Goal: Information Seeking & Learning: Learn about a topic

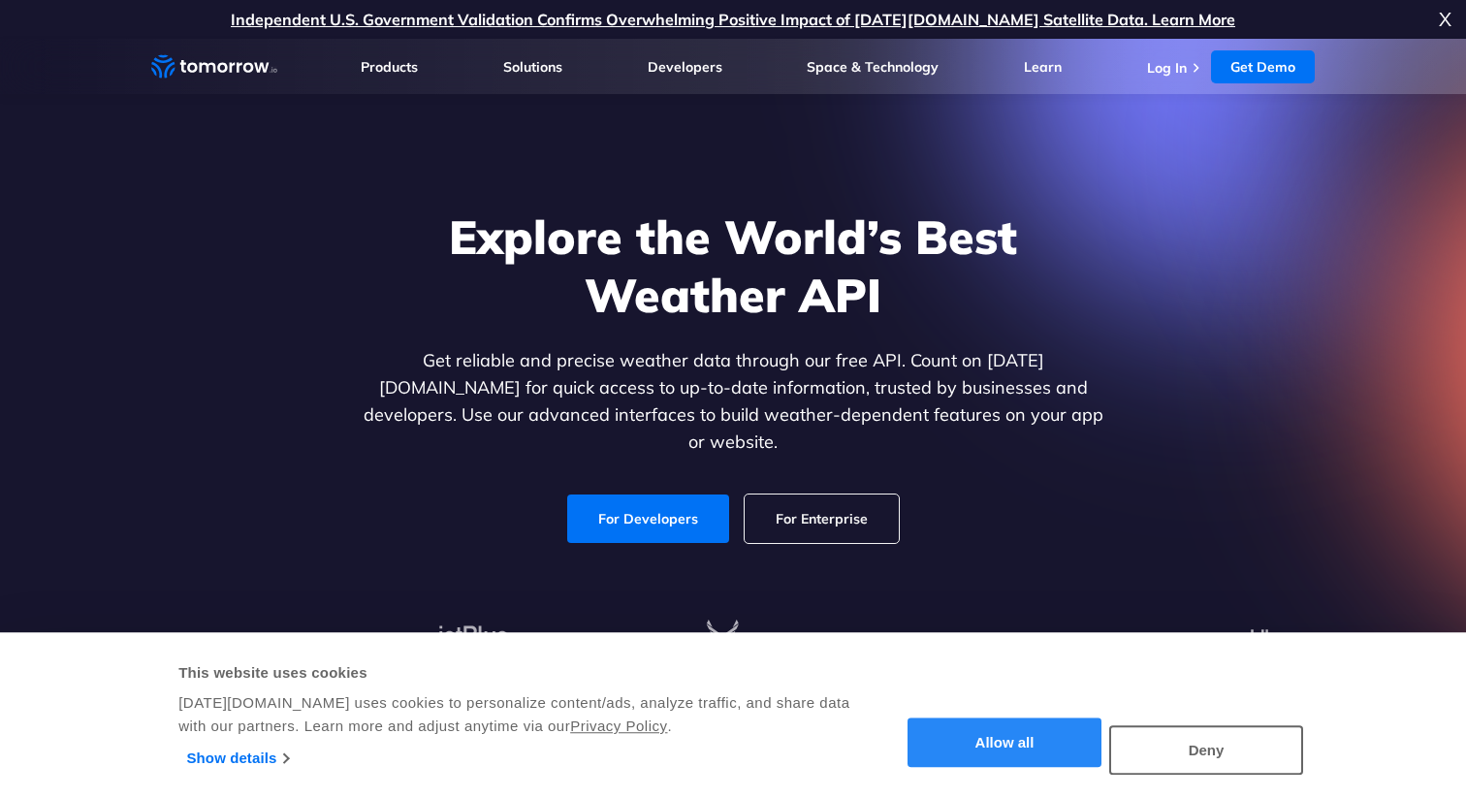
click at [1023, 750] on button "Allow all" at bounding box center [1005, 743] width 194 height 49
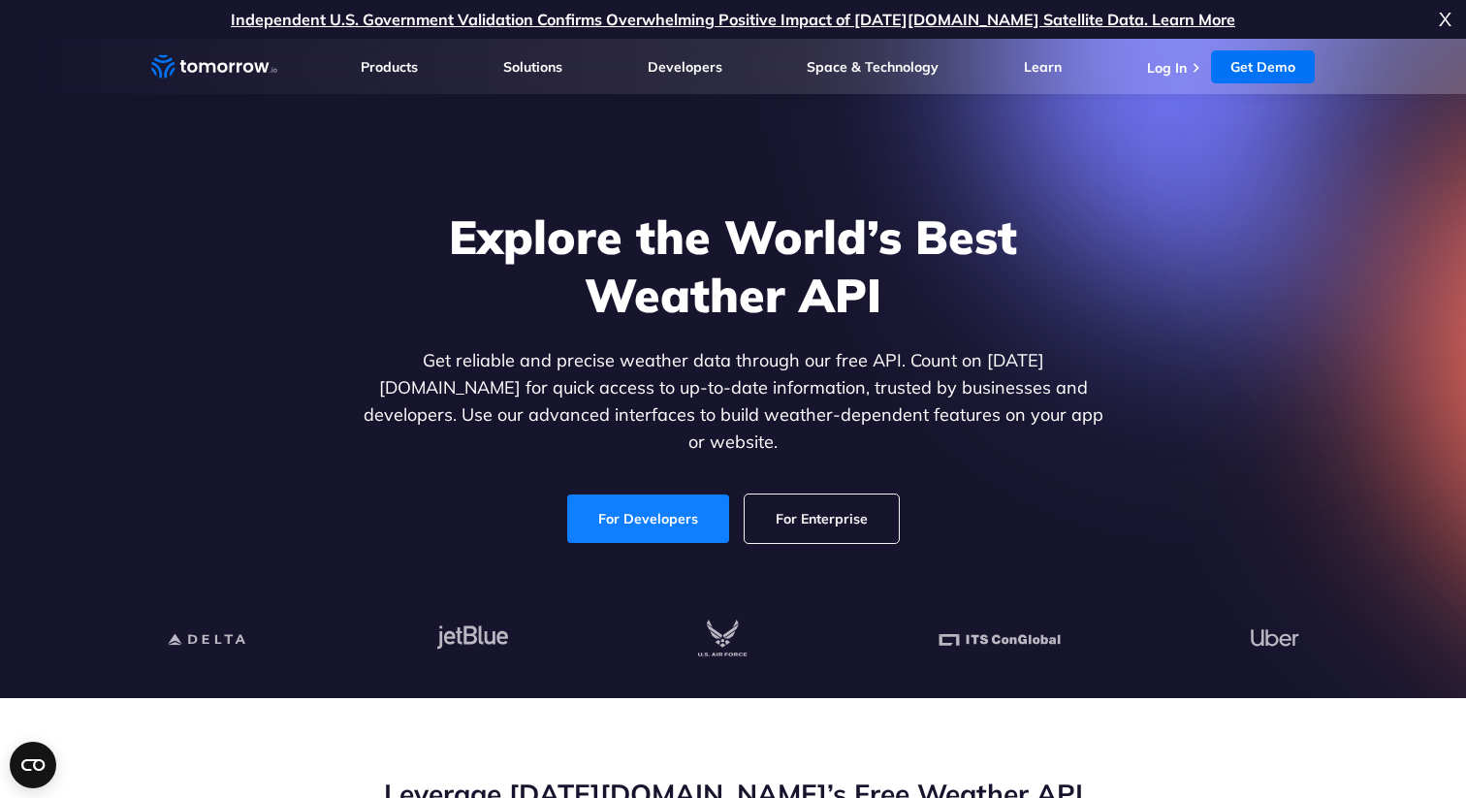
click at [662, 498] on link "For Developers" at bounding box center [648, 519] width 162 height 48
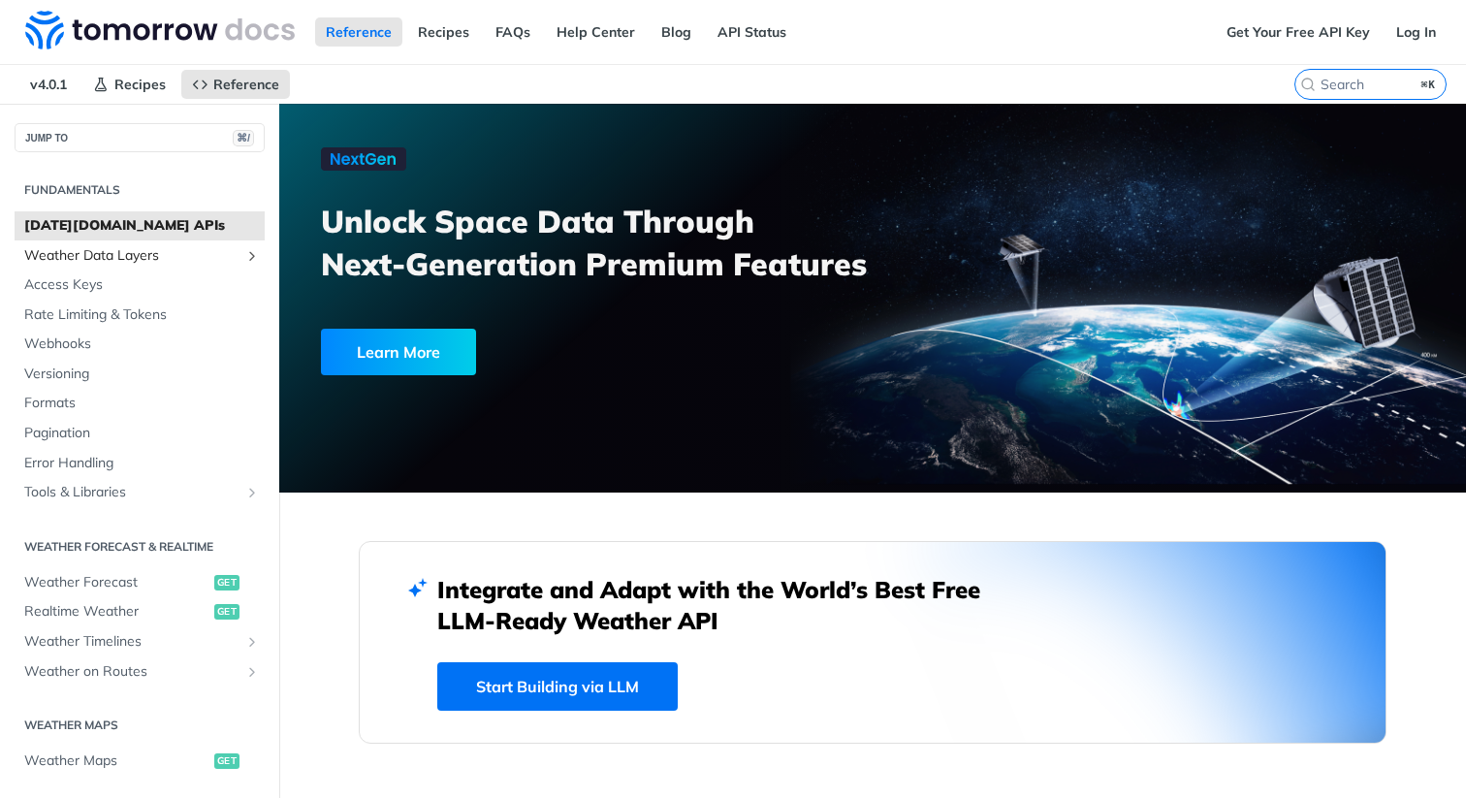
click at [135, 258] on span "Weather Data Layers" at bounding box center [131, 255] width 215 height 19
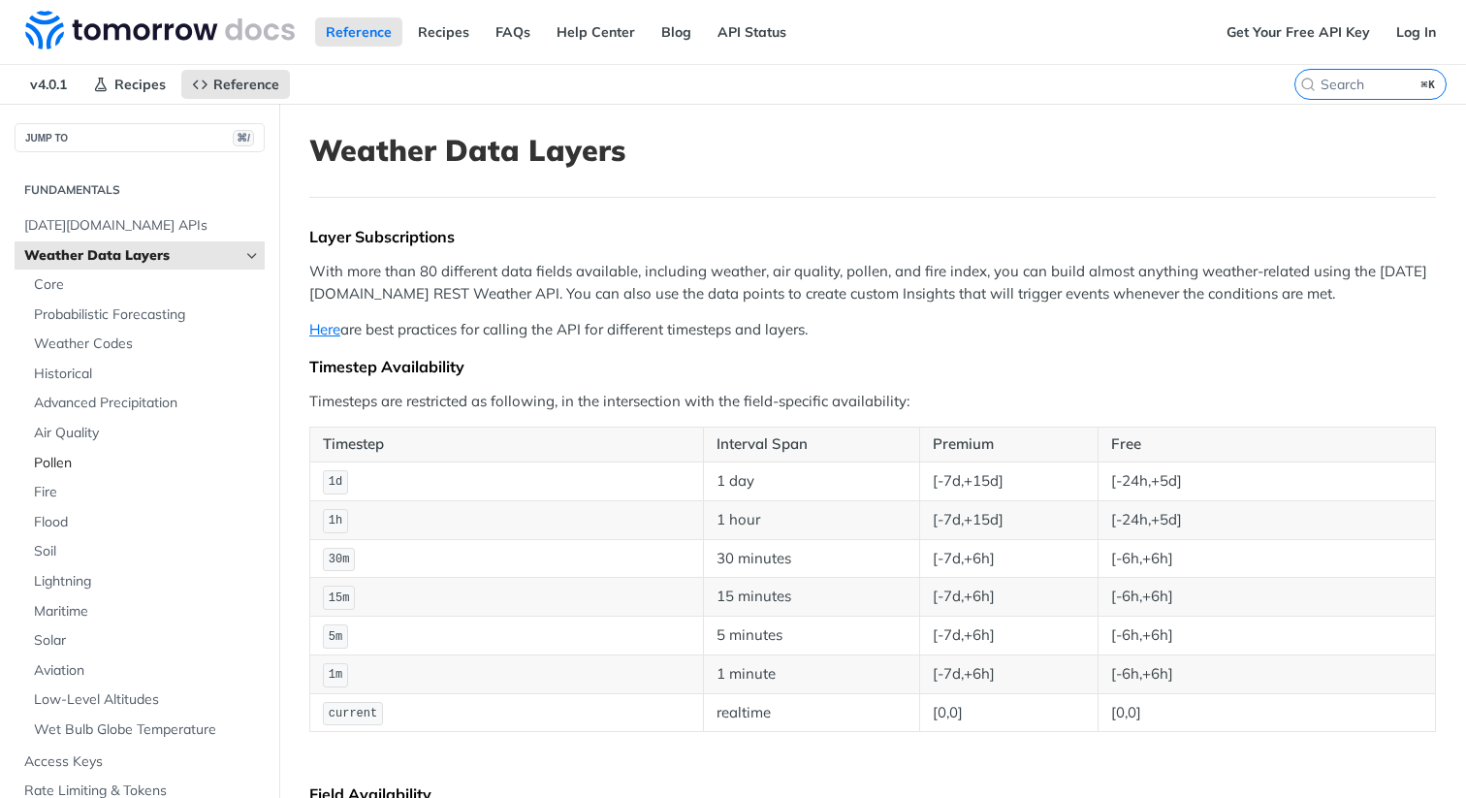
click at [77, 465] on span "Pollen" at bounding box center [147, 463] width 226 height 19
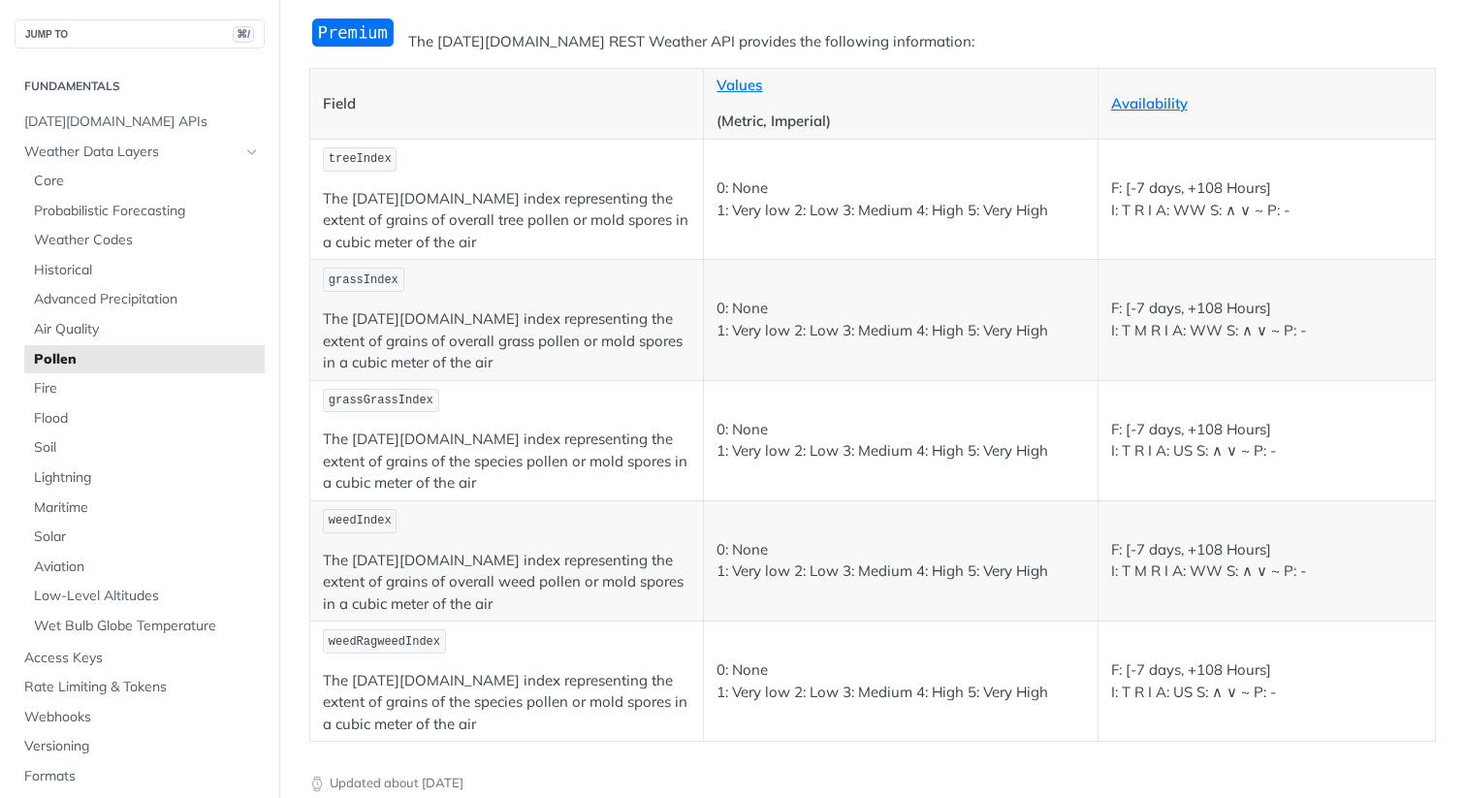
scroll to position [214, 0]
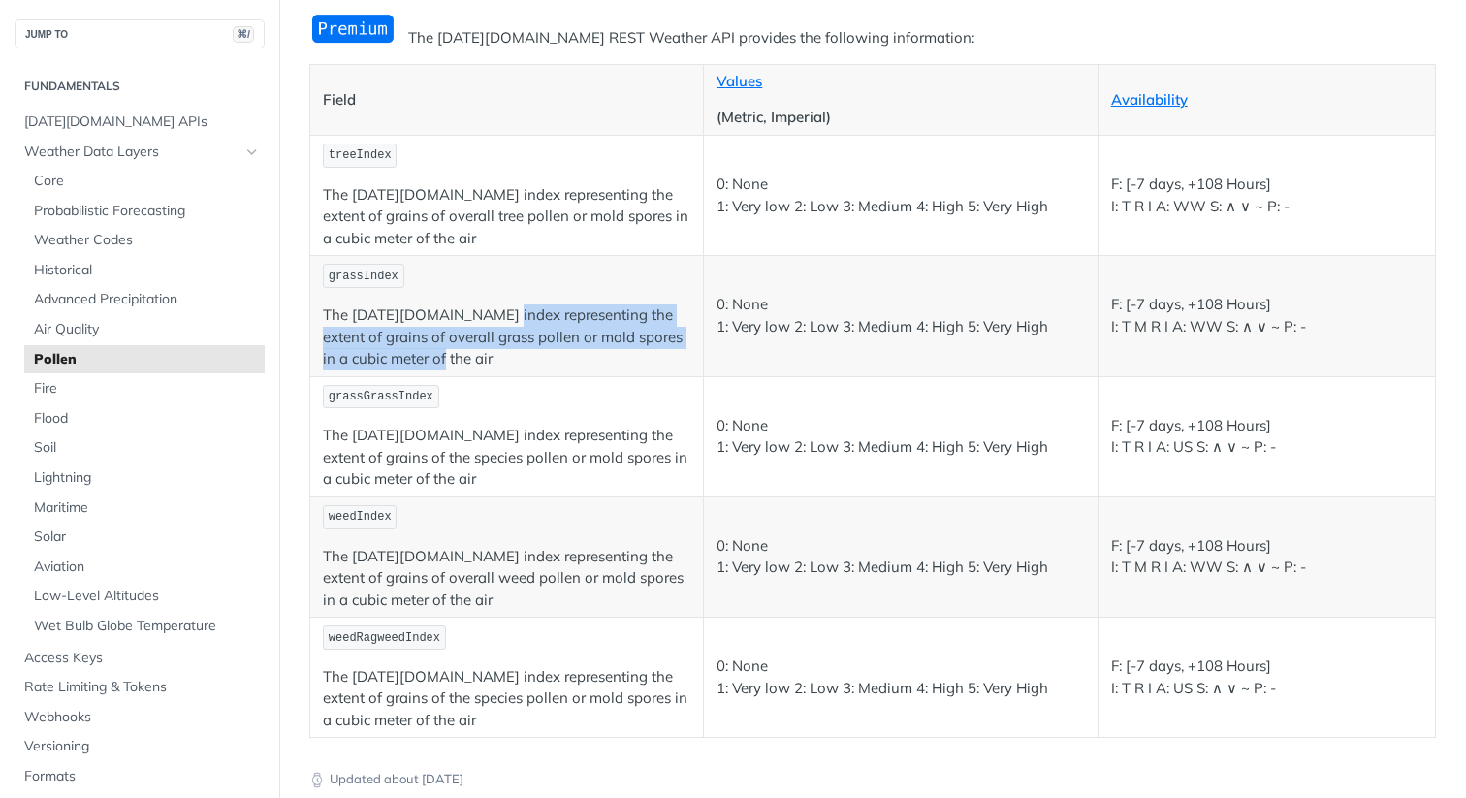
drag, startPoint x: 486, startPoint y: 314, endPoint x: 486, endPoint y: 363, distance: 48.5
click at [486, 363] on p "The [DATE][DOMAIN_NAME] index representing the extent of grains of overall gras…" at bounding box center [506, 337] width 367 height 66
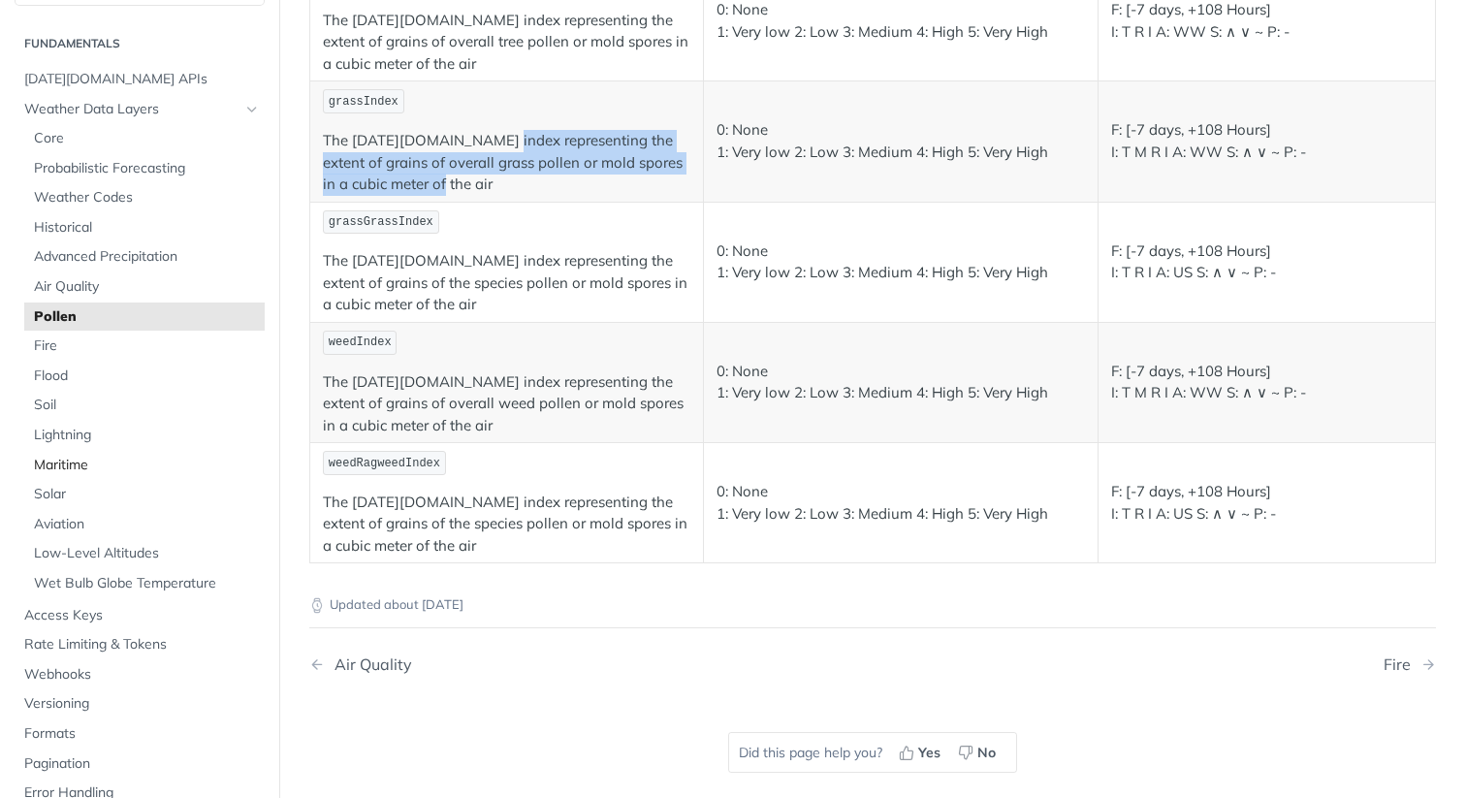
scroll to position [48, 0]
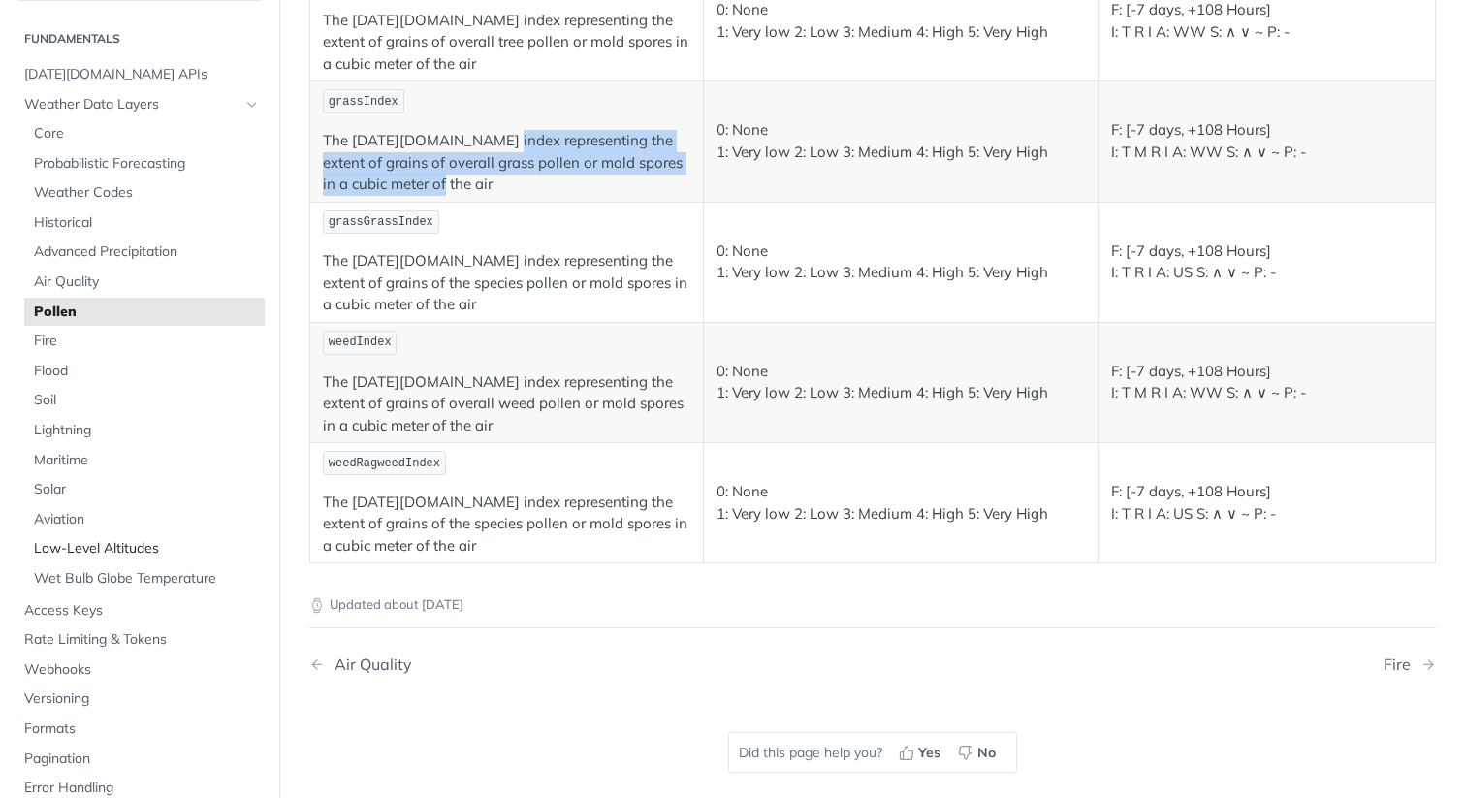
click at [82, 543] on span "Low-Level Altitudes" at bounding box center [147, 548] width 226 height 19
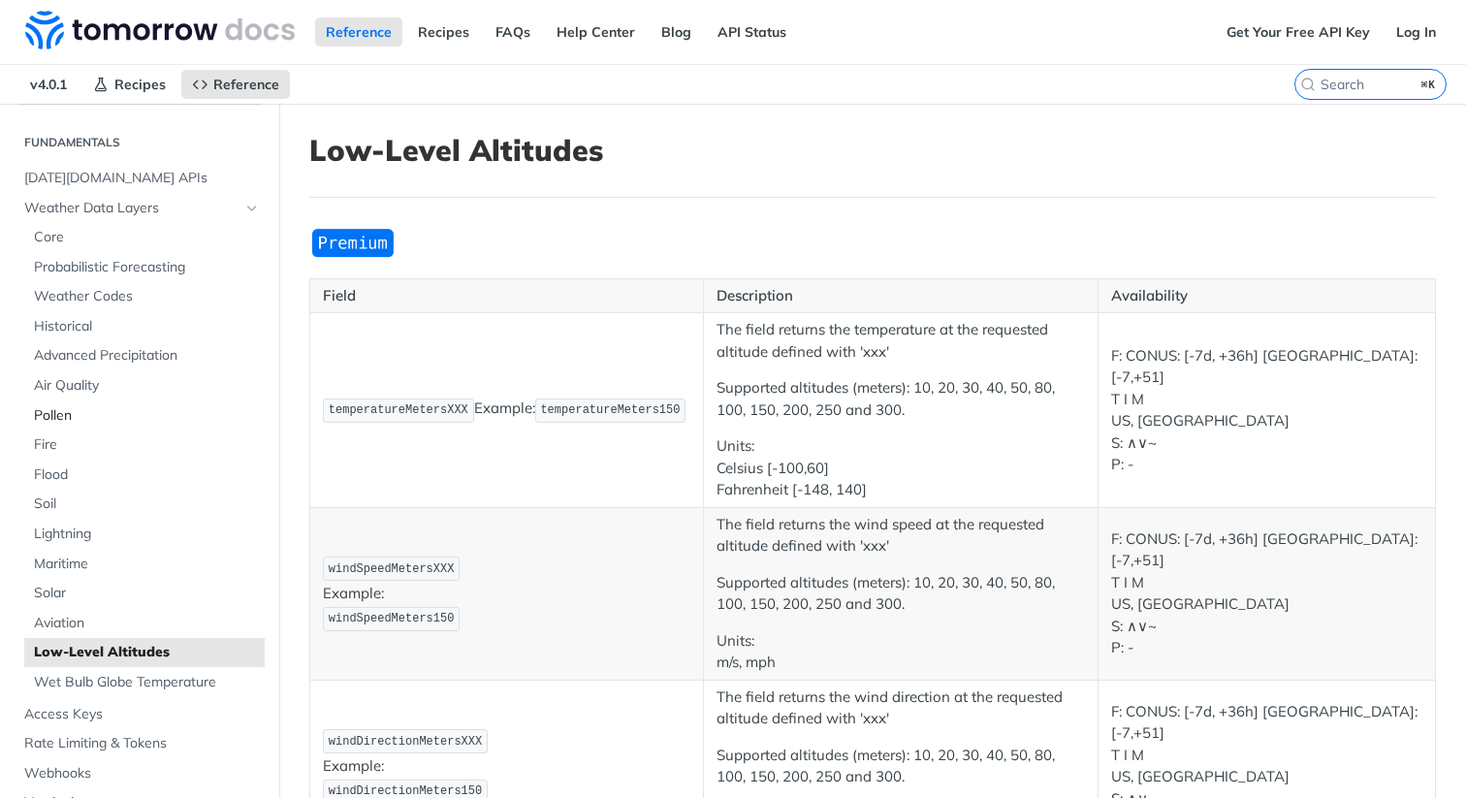
click at [66, 412] on span "Pollen" at bounding box center [147, 415] width 226 height 19
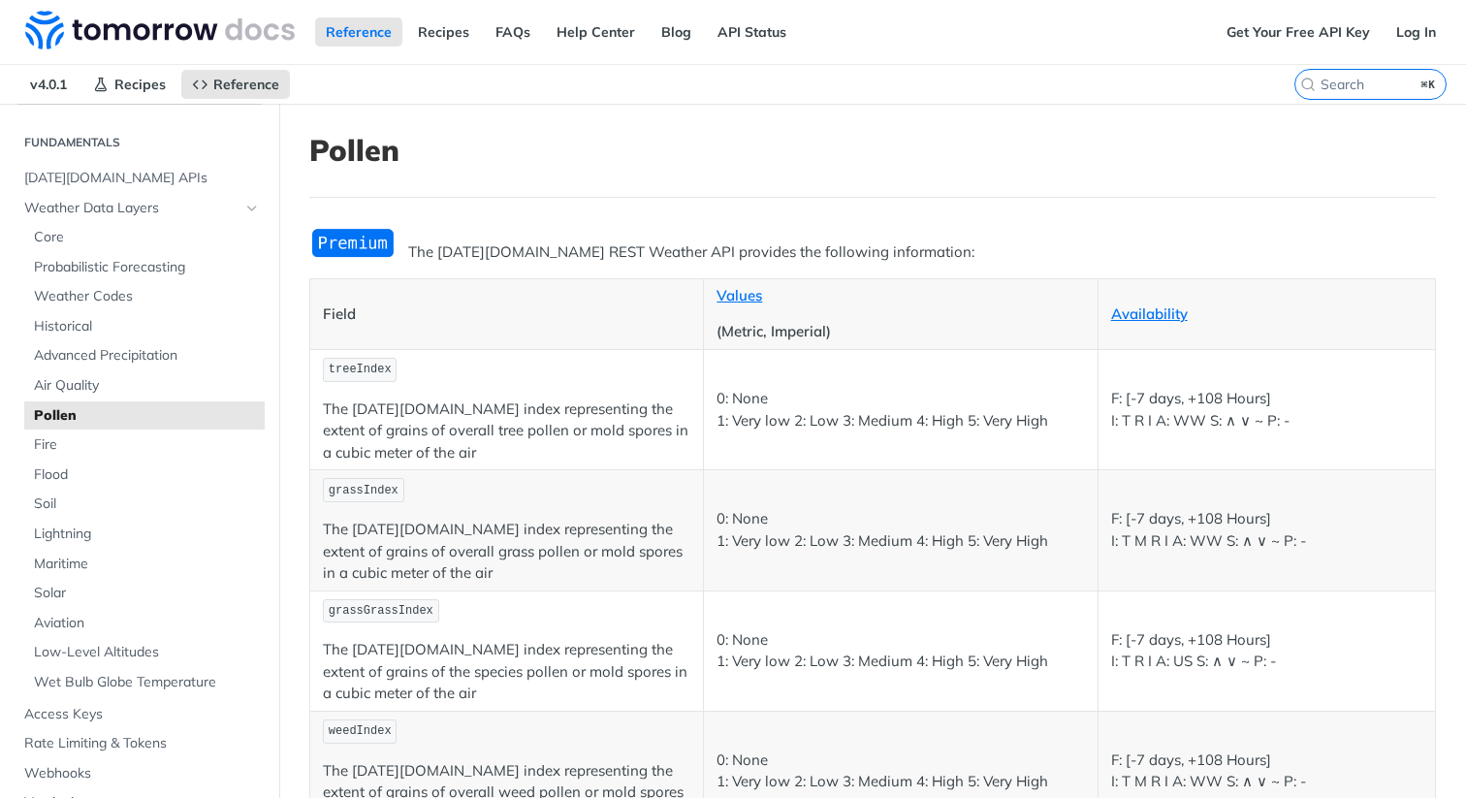
click at [364, 243] on img "Expand image" at bounding box center [352, 243] width 87 height 32
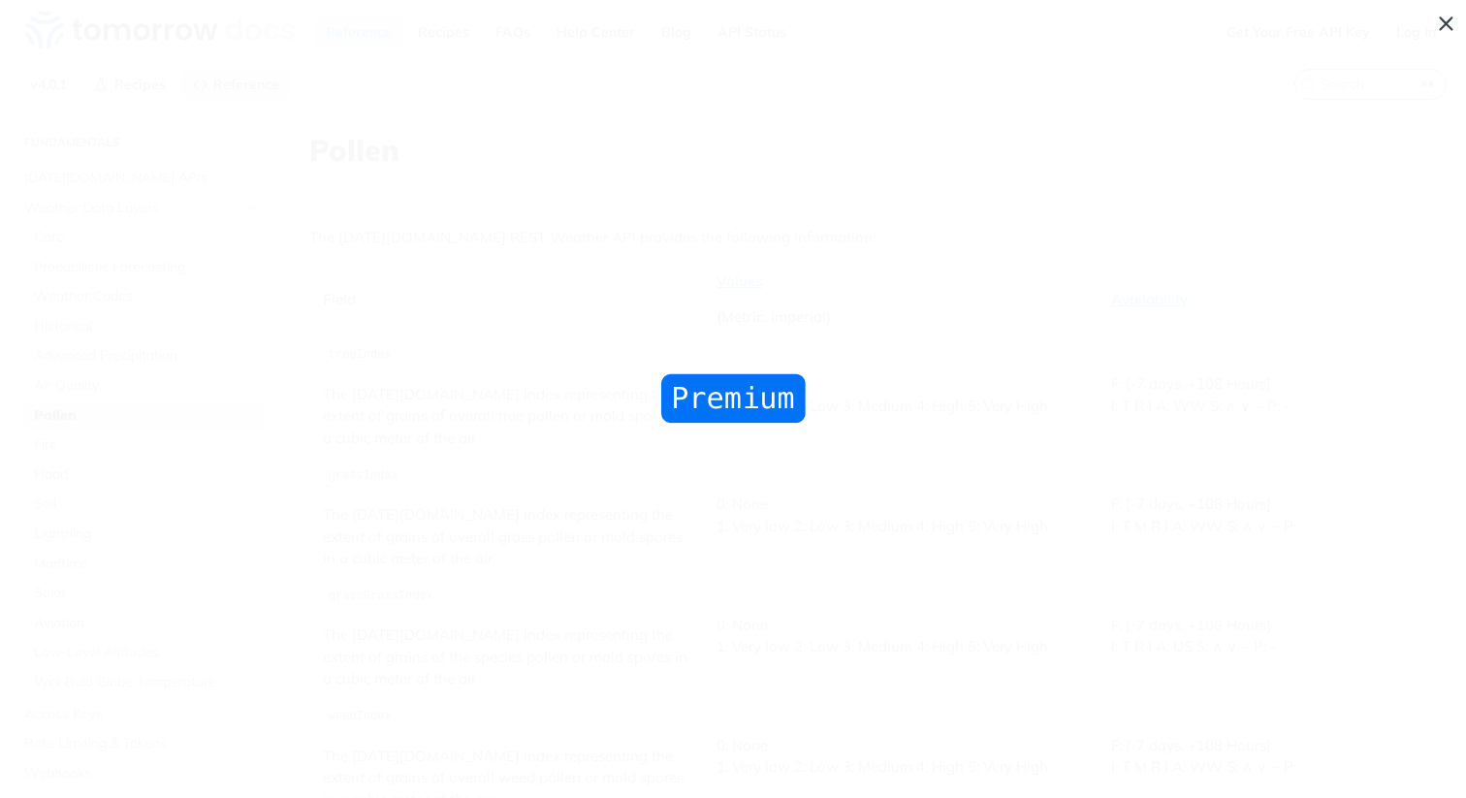
click at [763, 290] on span "Collapse image" at bounding box center [733, 399] width 1466 height 798
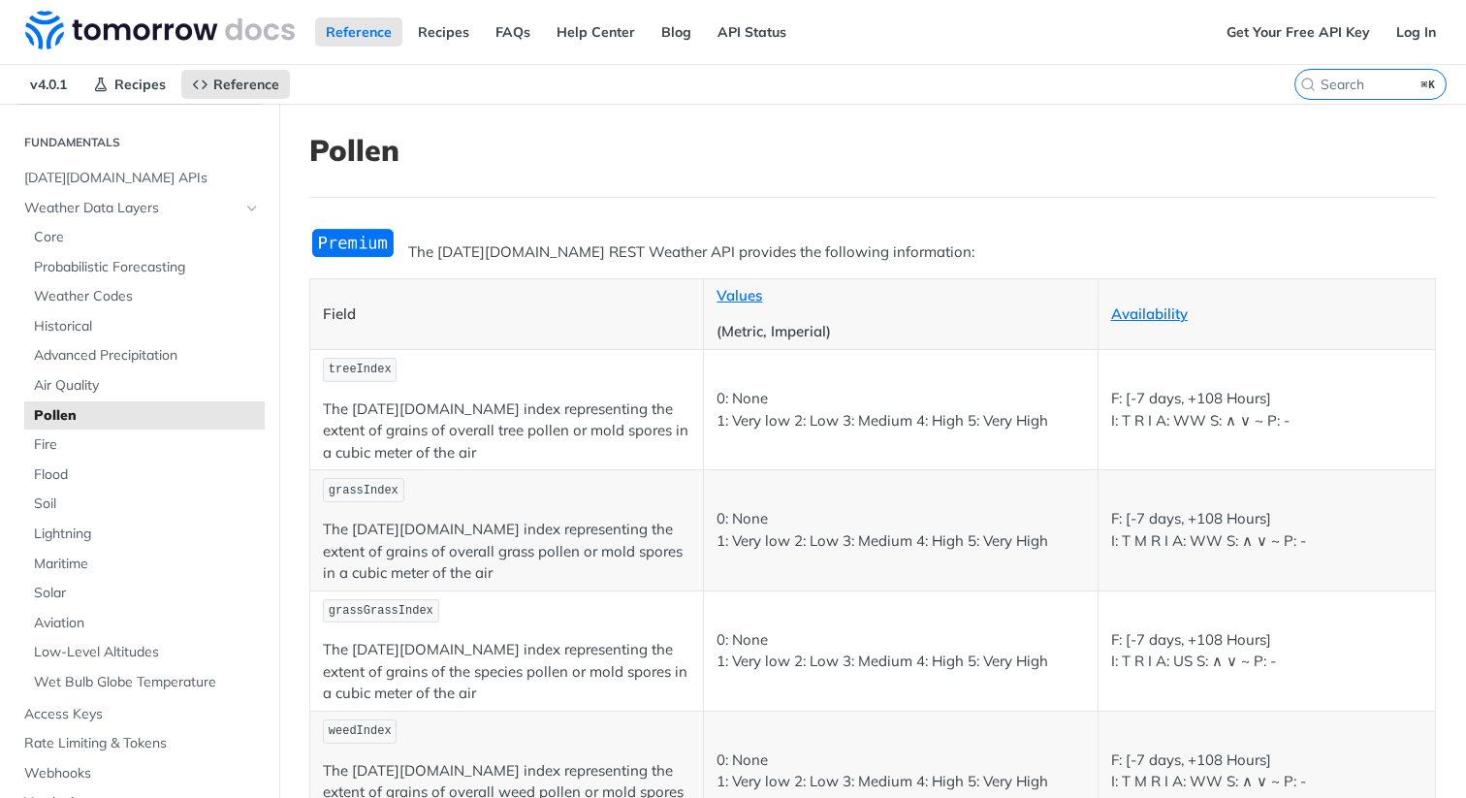
click at [735, 264] on div "The [DATE][DOMAIN_NAME] REST Weather API provides the following information: Fi…" at bounding box center [872, 589] width 1127 height 725
click at [731, 252] on p "The [DATE][DOMAIN_NAME] REST Weather API provides the following information:" at bounding box center [872, 252] width 1127 height 22
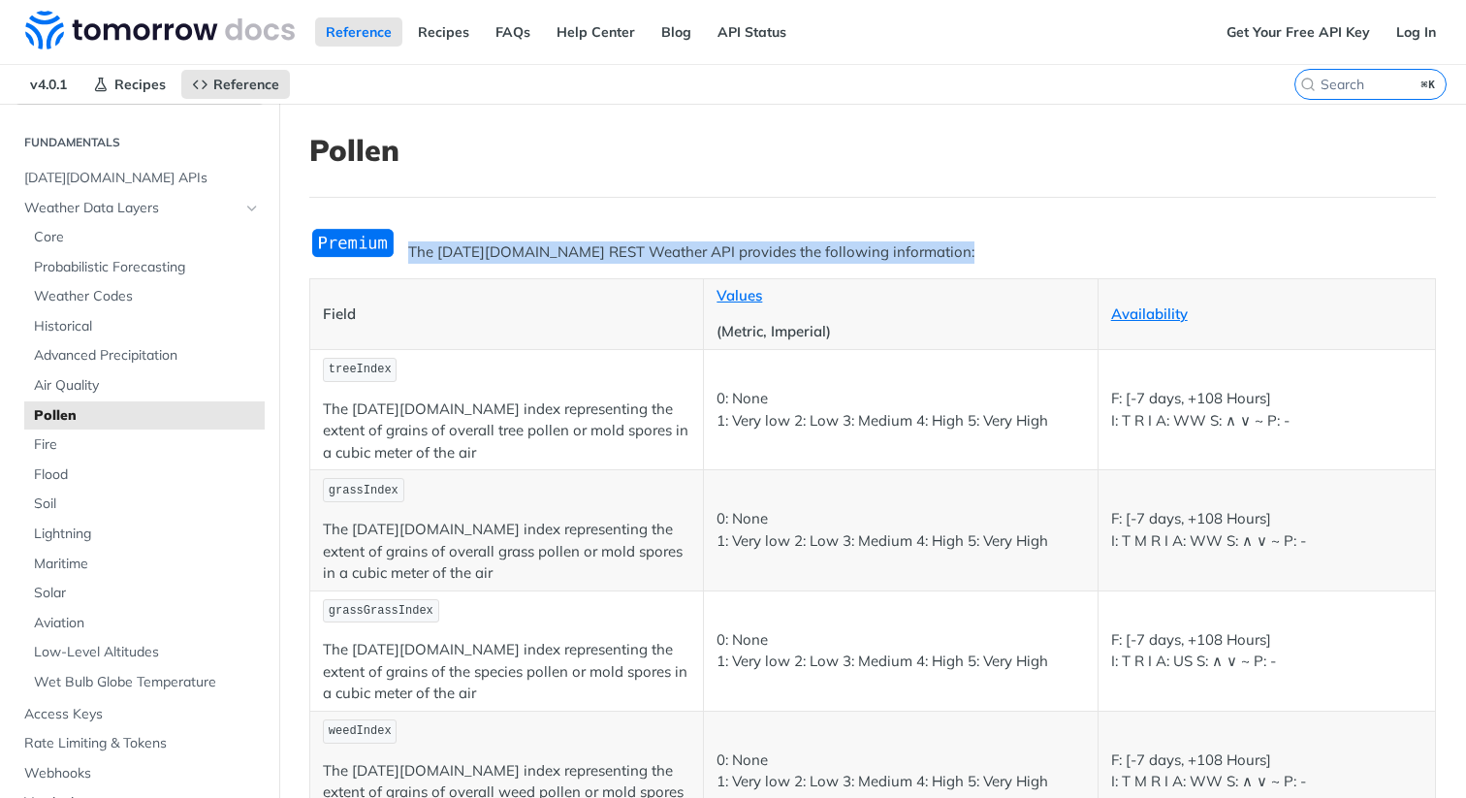
click at [731, 252] on p "The [DATE][DOMAIN_NAME] REST Weather API provides the following information:" at bounding box center [872, 252] width 1127 height 22
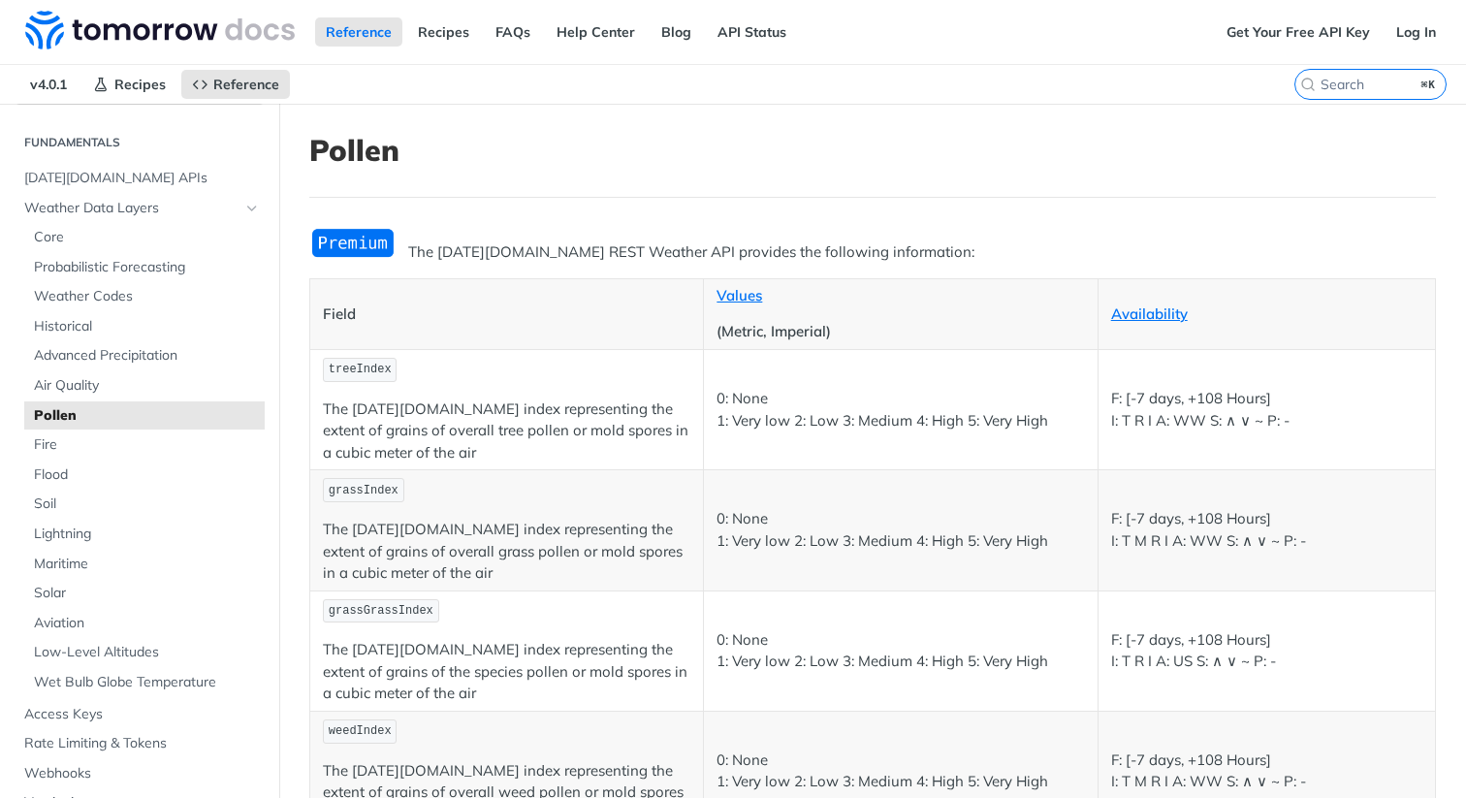
click at [657, 388] on td "treeIndex The [DATE][DOMAIN_NAME] index representing the extent of grains of ov…" at bounding box center [507, 409] width 394 height 120
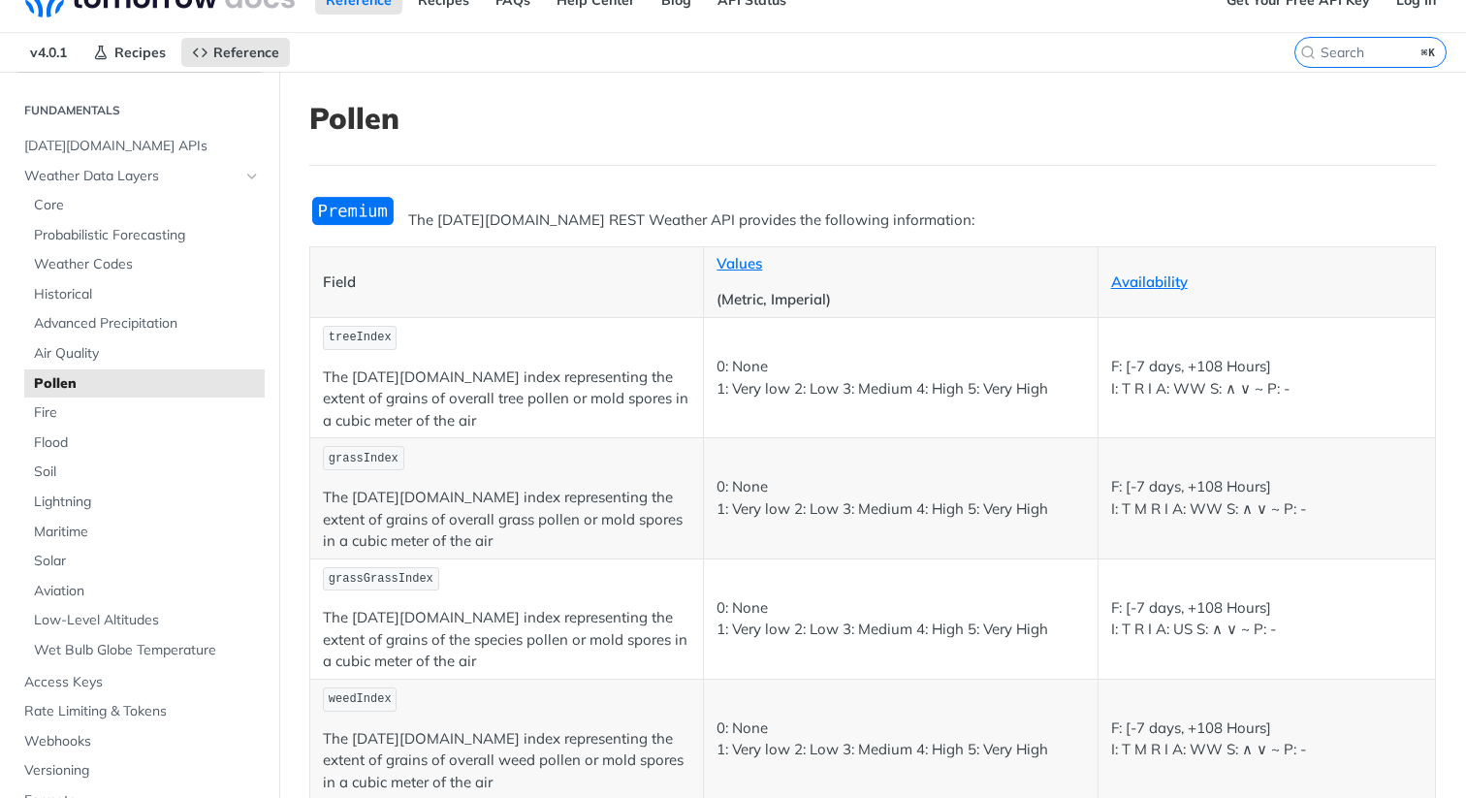
scroll to position [41, 0]
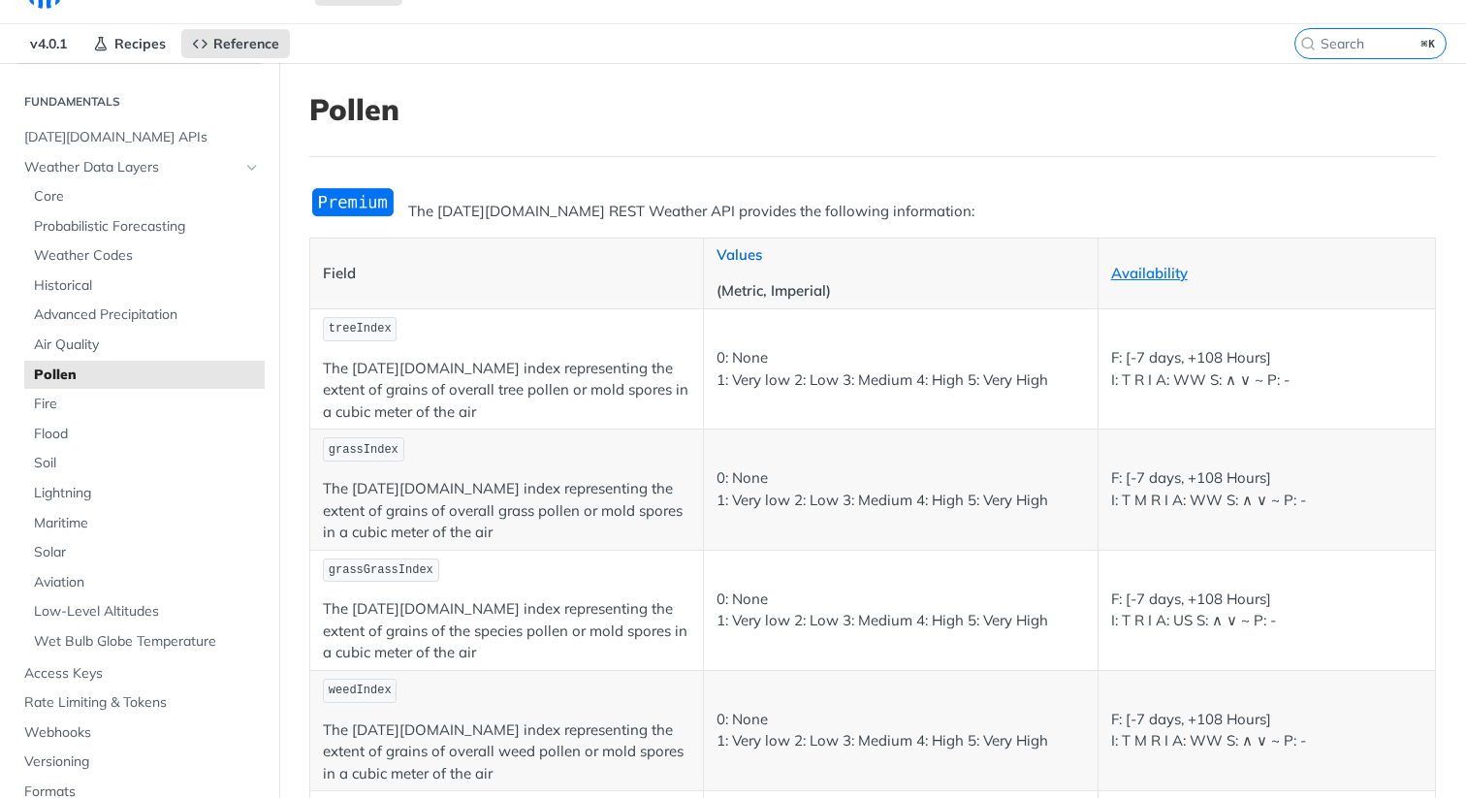
click at [740, 252] on link "Values" at bounding box center [740, 254] width 46 height 18
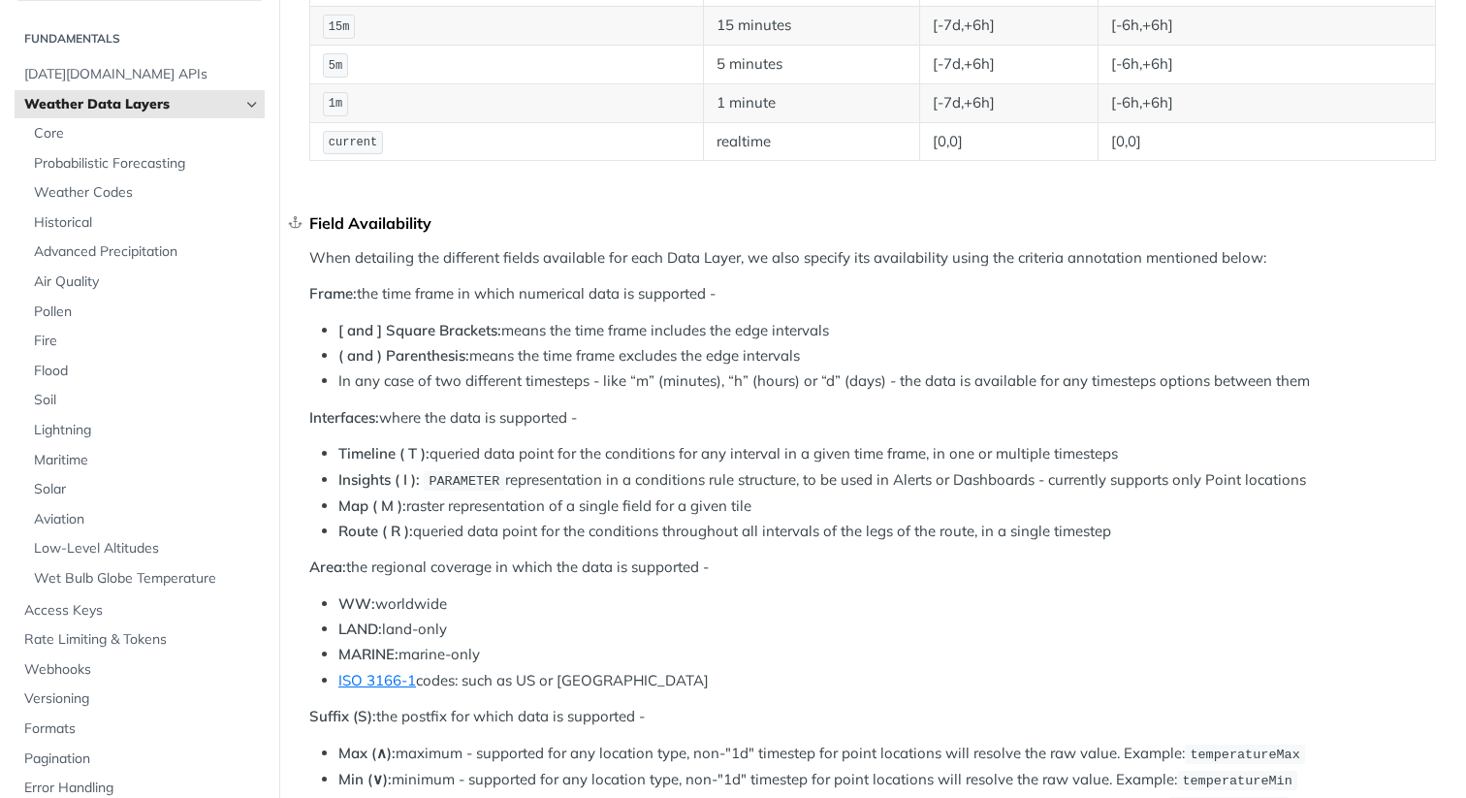
scroll to position [784, 0]
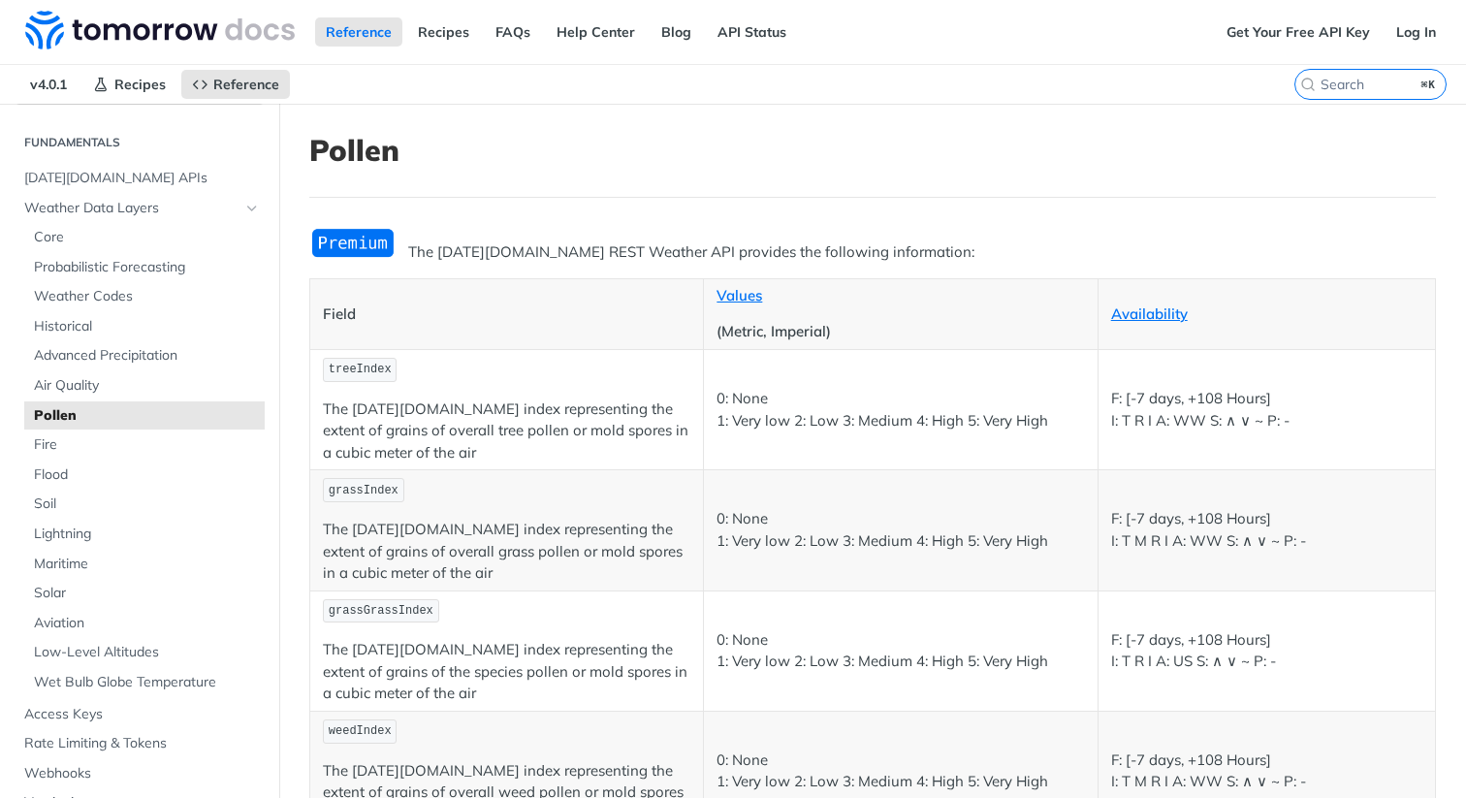
click at [776, 376] on td "0: None 1: Very low 2: Low 3: Medium 4: High 5: Very High" at bounding box center [901, 409] width 394 height 120
click at [751, 407] on p "0: None 1: Very low 2: Low 3: Medium 4: High 5: Very High" at bounding box center [900, 410] width 367 height 44
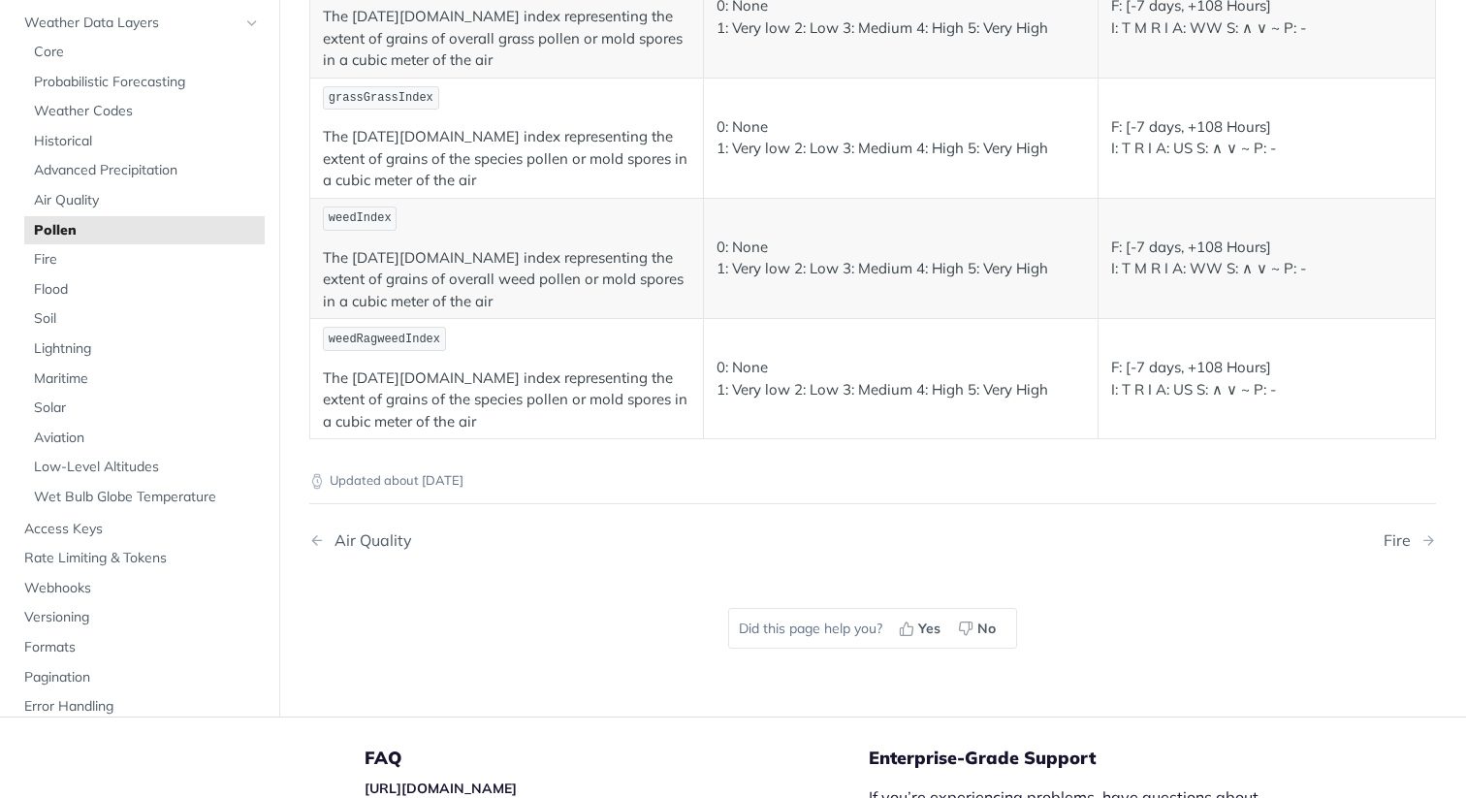
scroll to position [468, 0]
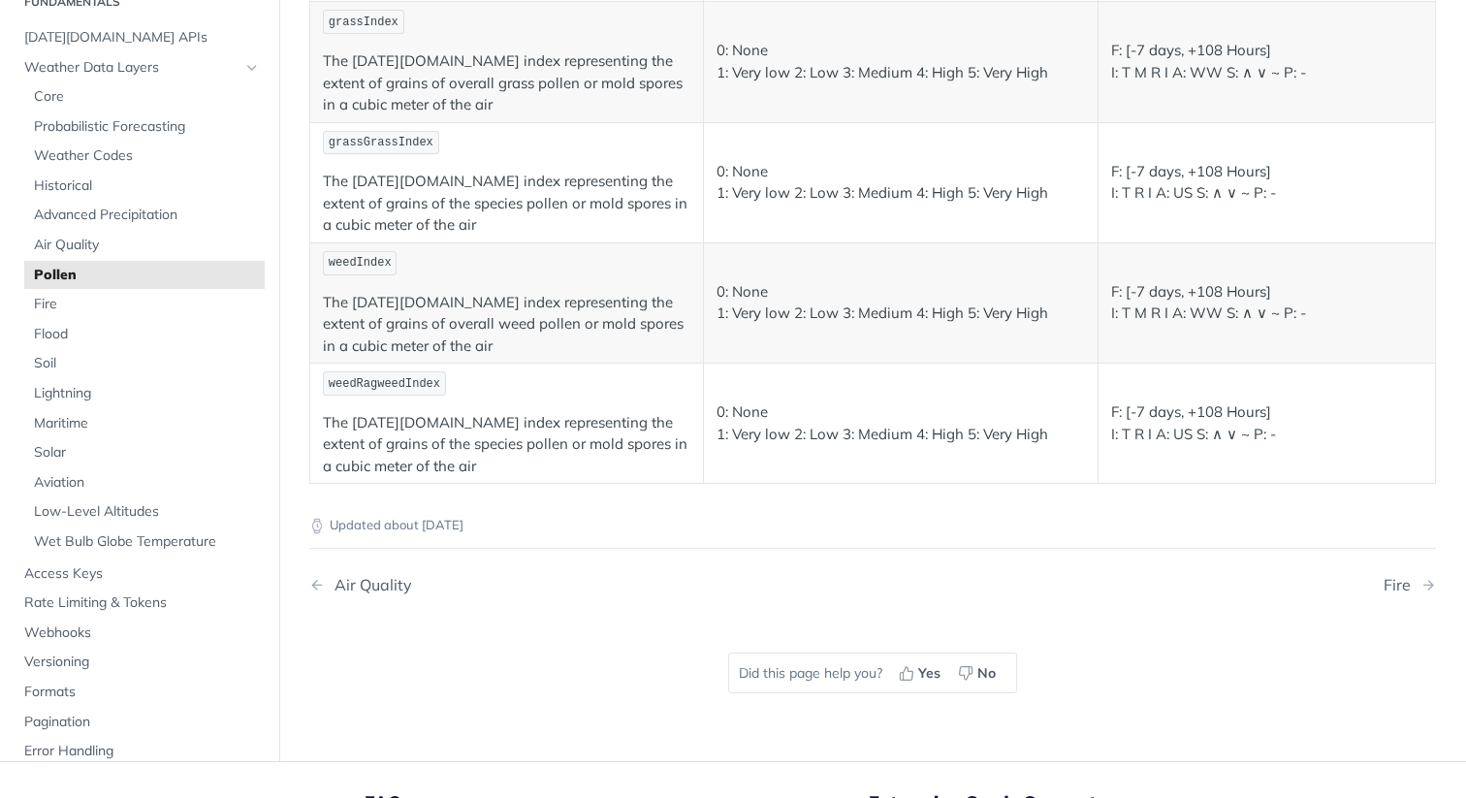
click at [762, 431] on p "0: None 1: Very low 2: Low 3: Medium 4: High 5: Very High" at bounding box center [900, 423] width 367 height 44
drag, startPoint x: 626, startPoint y: 417, endPoint x: 627, endPoint y: 461, distance: 43.6
click at [627, 461] on p "The [DATE][DOMAIN_NAME] index representing the extent of grains of the species …" at bounding box center [506, 445] width 367 height 66
click at [790, 423] on p "0: None 1: Very low 2: Low 3: Medium 4: High 5: Very High" at bounding box center [900, 423] width 367 height 44
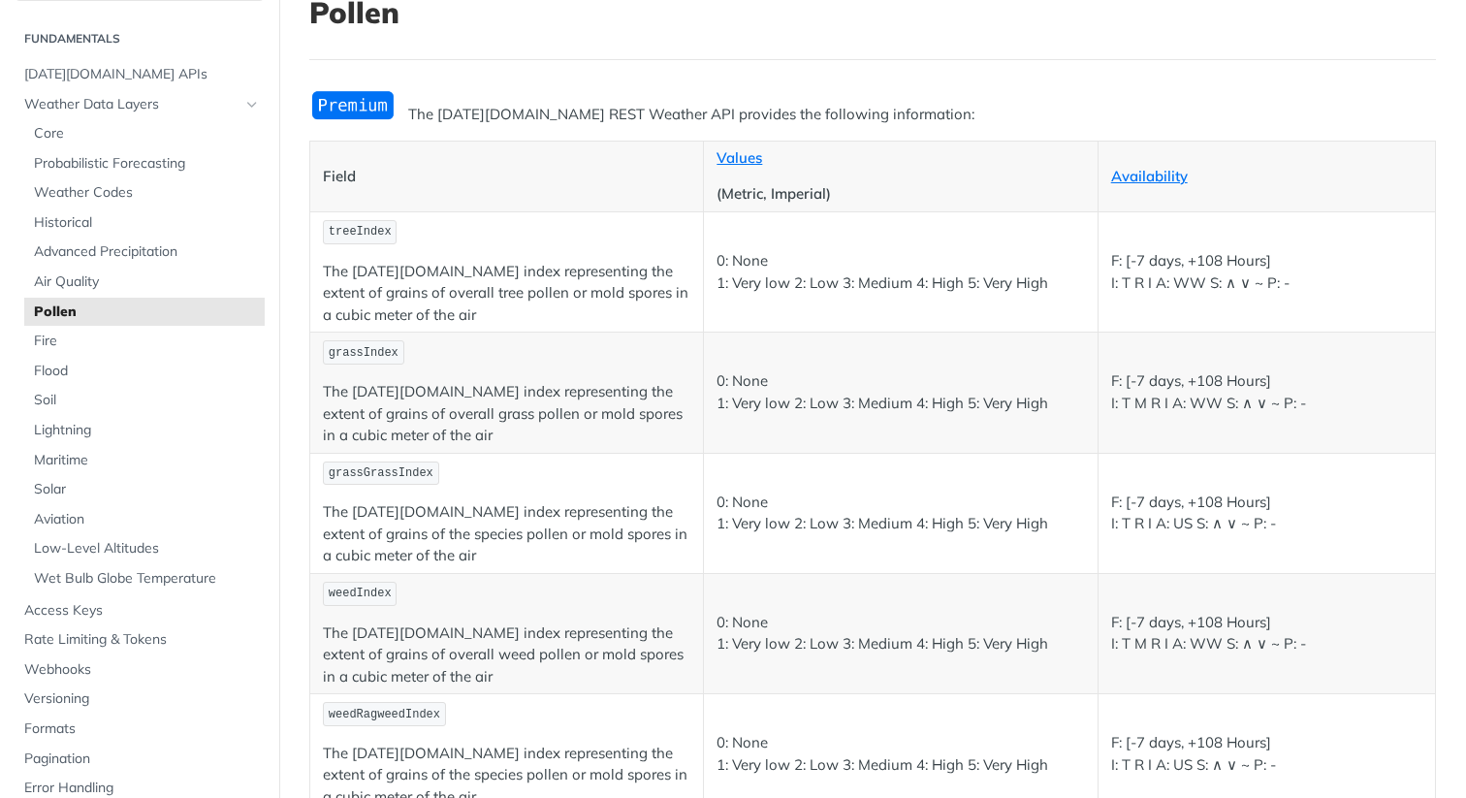
scroll to position [93, 0]
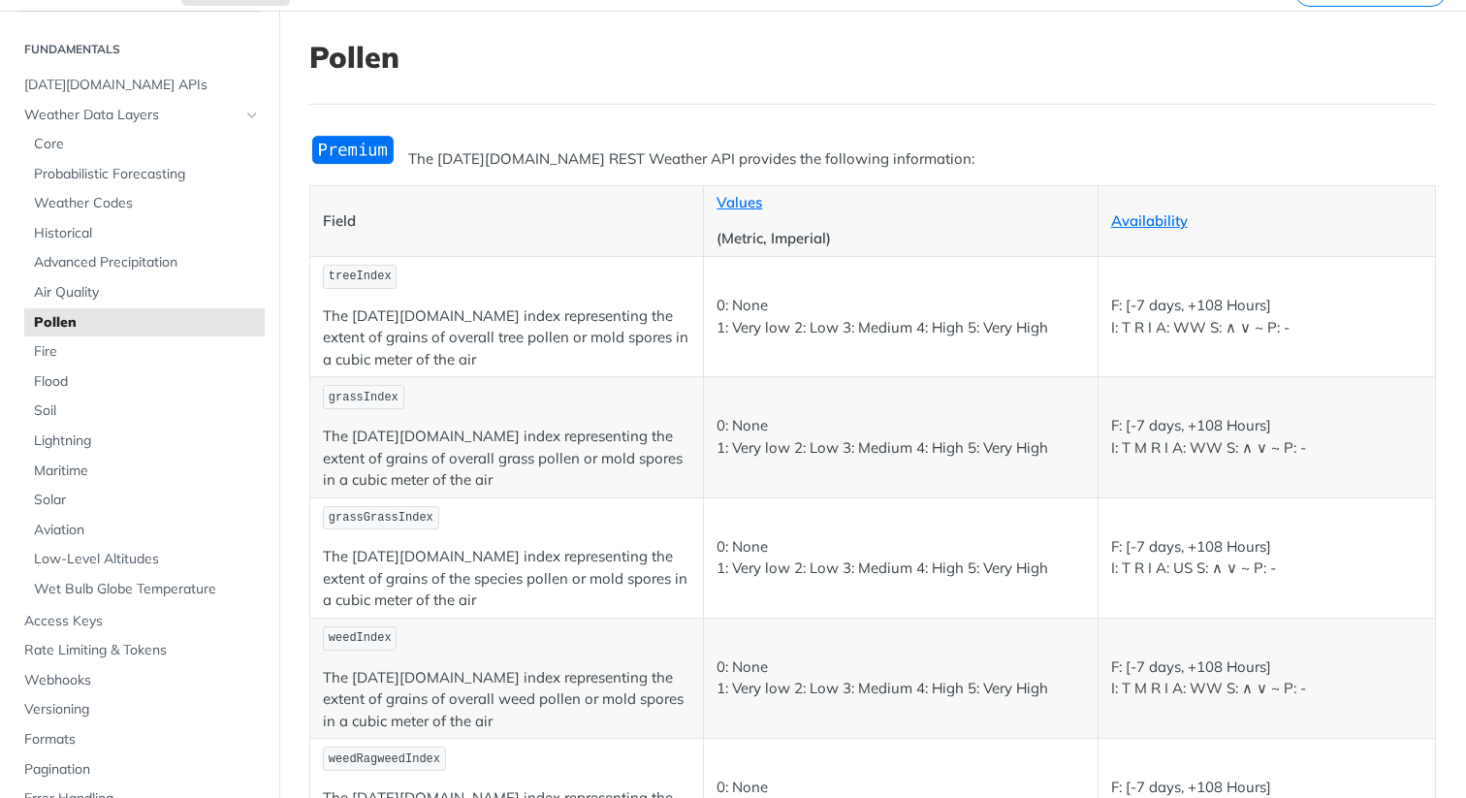
click at [1184, 326] on p "F: [-7 days, +108 Hours] I: T R I A: WW S: ∧ ∨ ~ P: -" at bounding box center [1266, 317] width 311 height 44
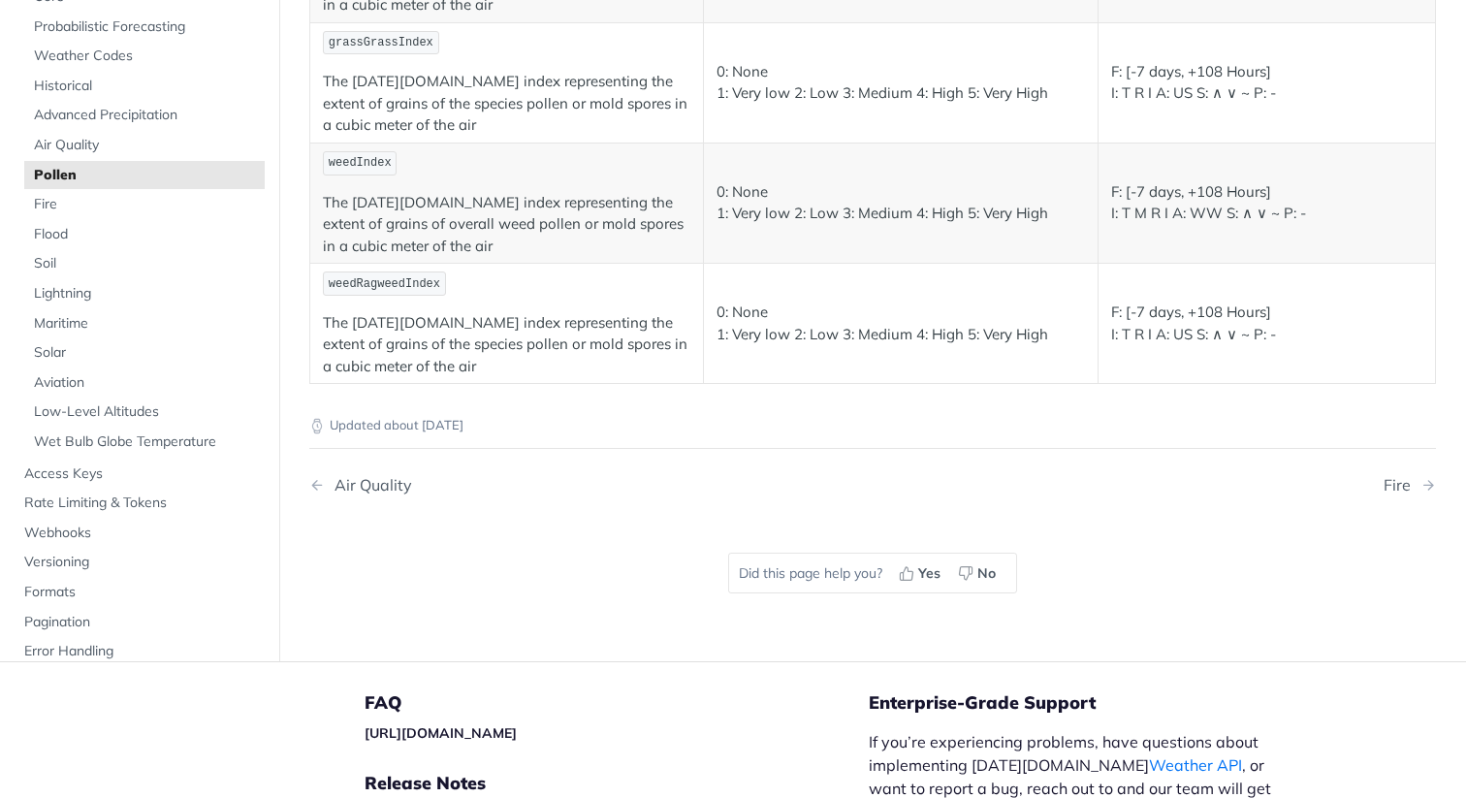
scroll to position [527, 0]
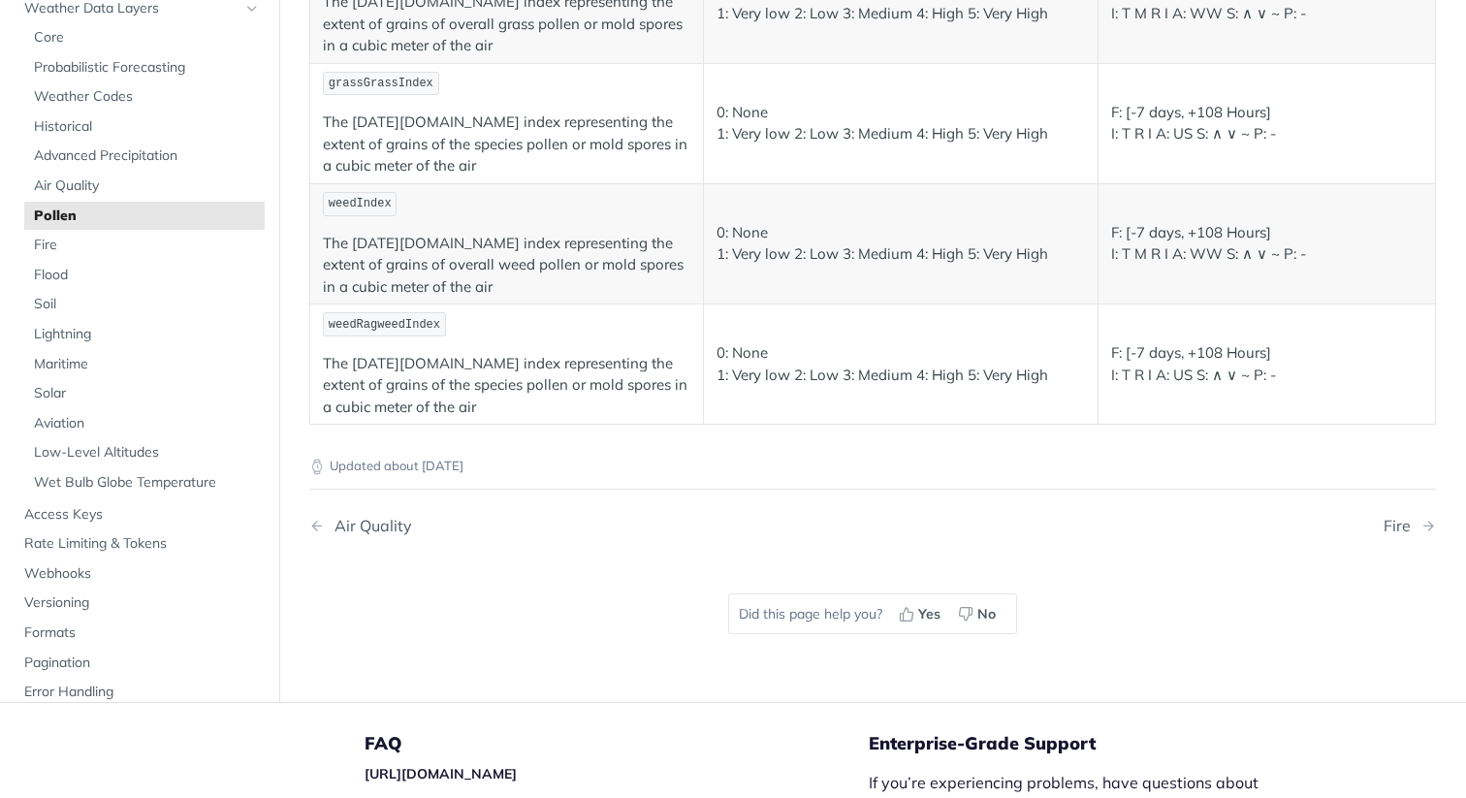
click at [840, 357] on p "0: None 1: Very low 2: Low 3: Medium 4: High 5: Very High" at bounding box center [900, 364] width 367 height 44
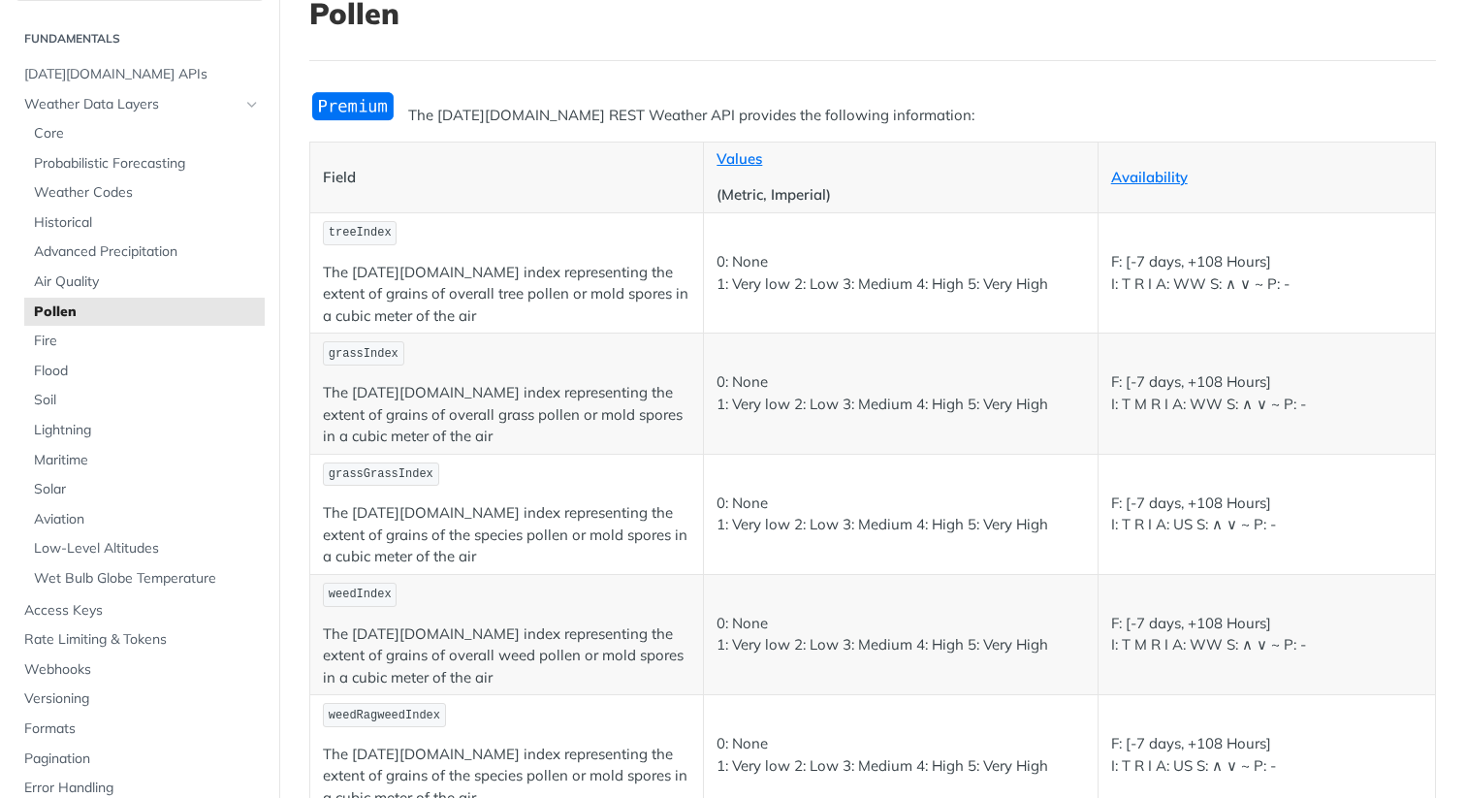
scroll to position [99, 0]
